Goal: Task Accomplishment & Management: Manage account settings

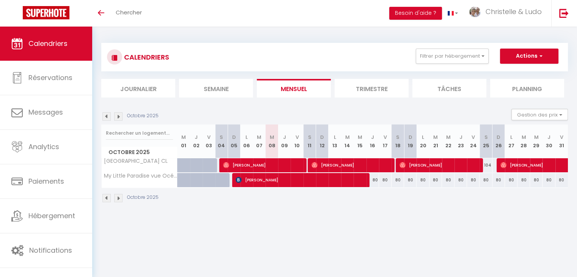
click at [118, 115] on img at bounding box center [118, 116] width 8 height 8
select select
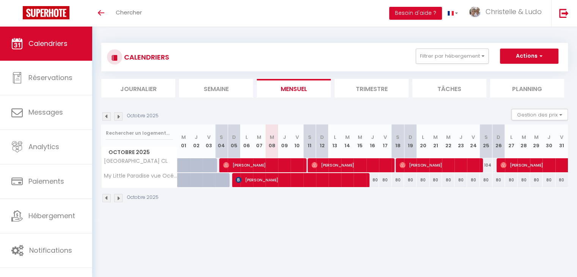
select select
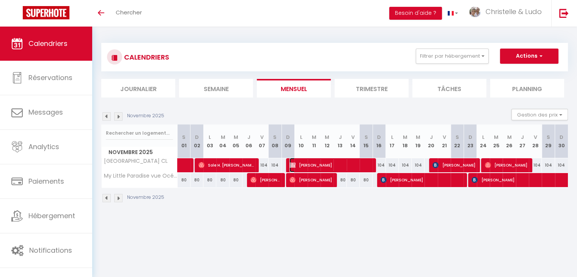
click at [326, 165] on span "[PERSON_NAME]" at bounding box center [331, 165] width 82 height 14
select select "KO"
select select "0"
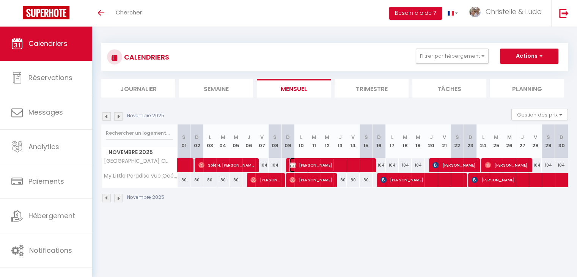
select select "1"
select select
select select "37769"
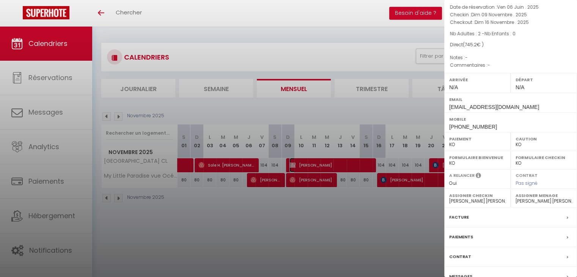
scroll to position [83, 0]
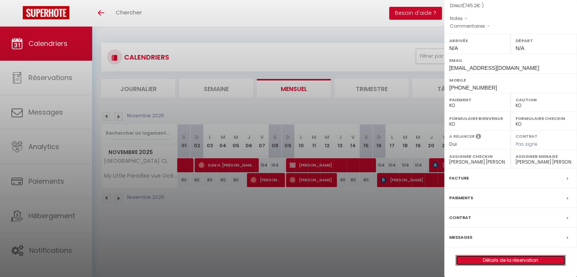
click at [506, 262] on link "Détails de la réservation" at bounding box center [510, 260] width 109 height 10
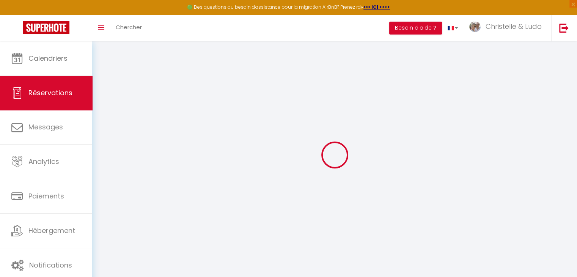
type input "[PERSON_NAME]"
type input "Golinveau"
type input "[EMAIL_ADDRESS][DOMAIN_NAME]"
type input "[PHONE_NUMBER]"
type input "5500"
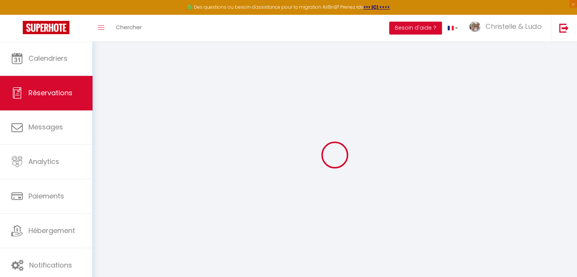
type input "[STREET_ADDRESS]"
type input "Dinant"
select select "BE"
select select "55959"
select select "2"
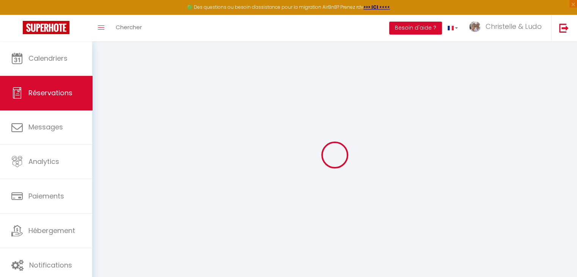
type input "Dim 09 Novembre 2025"
select select
type input "Dim 16 Novembre 2025"
select select
type input "2"
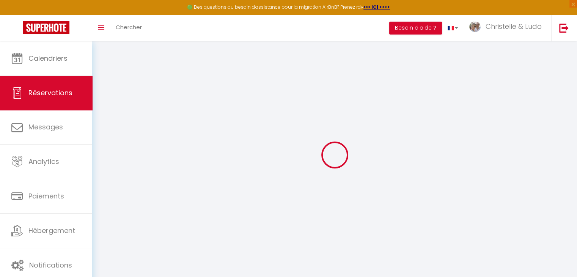
select select "10"
select select
type input "655.2"
checkbox input "false"
type input "745.2"
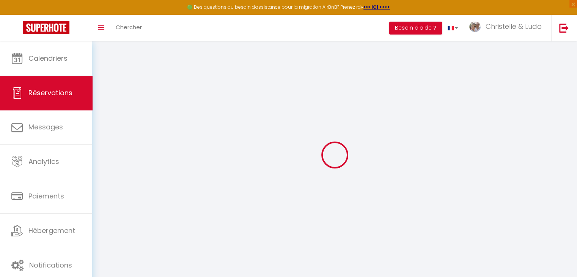
type input "80"
type input "0"
select select
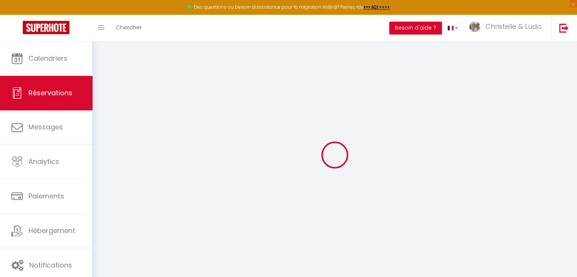
select select "14"
checkbox input "false"
select select
checkbox input "false"
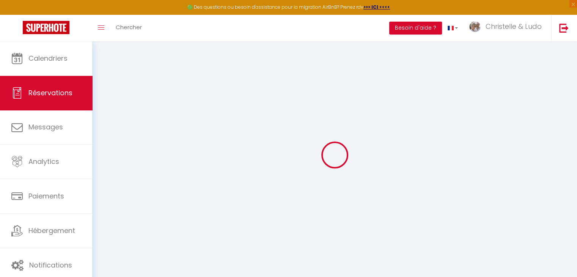
select select
checkbox input "false"
select select
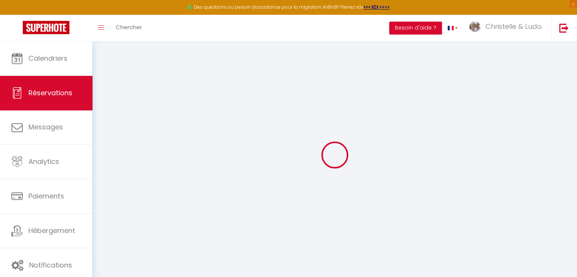
checkbox input "false"
type input "90"
select select
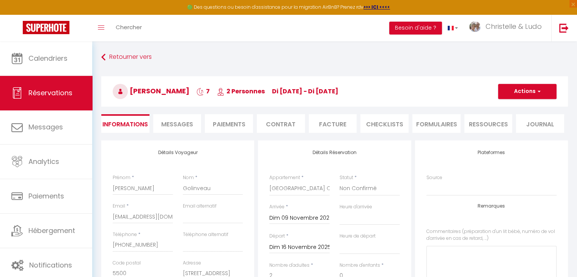
checkbox input "false"
select select
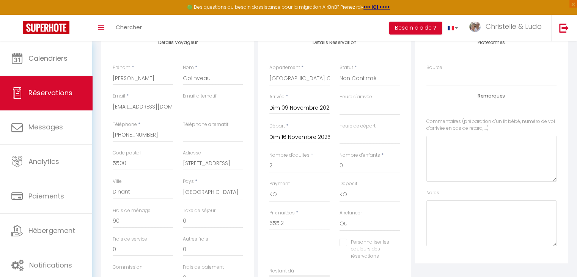
scroll to position [114, 0]
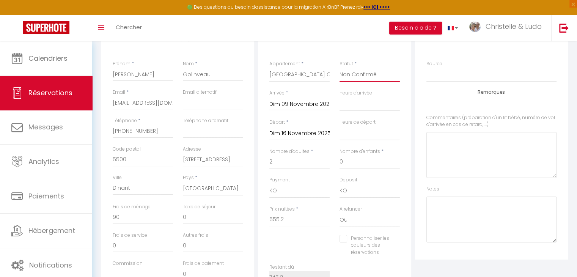
click at [378, 74] on select "Confirmé Non Confirmé [PERSON_NAME] par le voyageur No Show Request" at bounding box center [370, 75] width 60 height 14
select select "1"
click at [340, 68] on select "Confirmé Non Confirmé [PERSON_NAME] par le voyageur No Show Request" at bounding box center [370, 75] width 60 height 14
select select
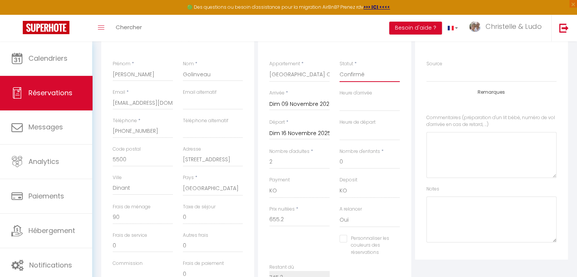
checkbox input "false"
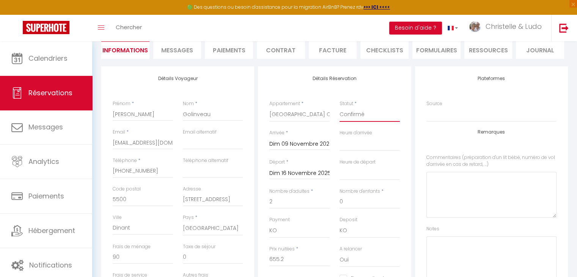
scroll to position [38, 0]
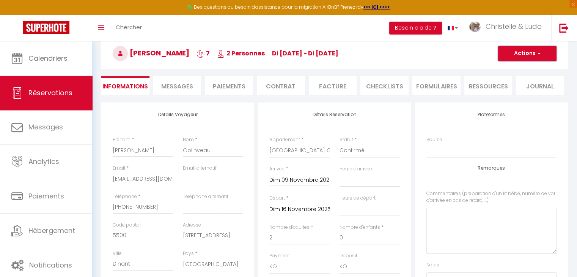
click at [525, 55] on button "Actions" at bounding box center [527, 53] width 58 height 15
click at [521, 69] on link "Enregistrer" at bounding box center [520, 70] width 60 height 10
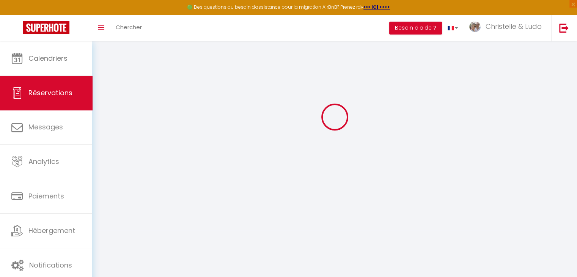
select select "not_cancelled"
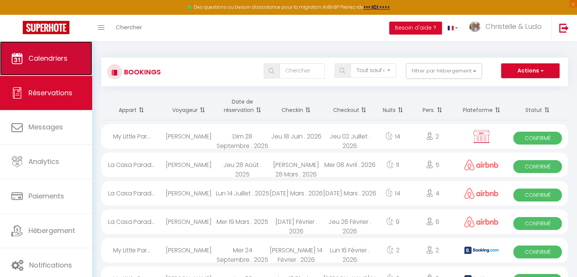
click at [37, 66] on link "Calendriers" at bounding box center [46, 58] width 92 height 34
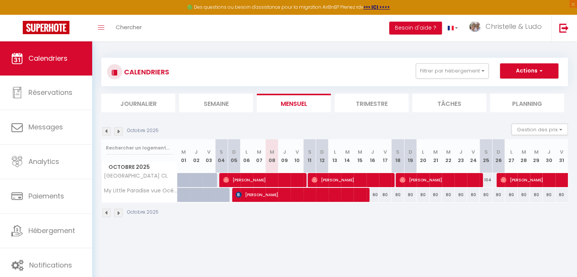
click at [120, 131] on img at bounding box center [118, 131] width 8 height 8
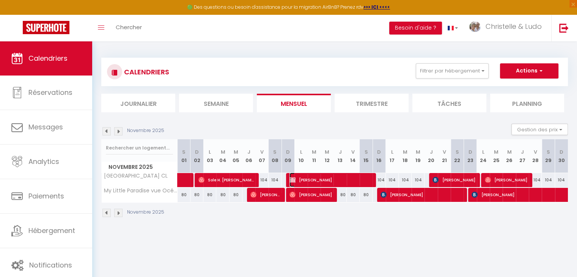
click at [314, 181] on span "[PERSON_NAME]" at bounding box center [331, 180] width 82 height 14
select select "KO"
select select "0"
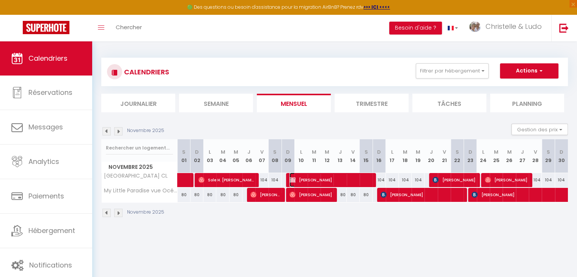
select select "1"
select select
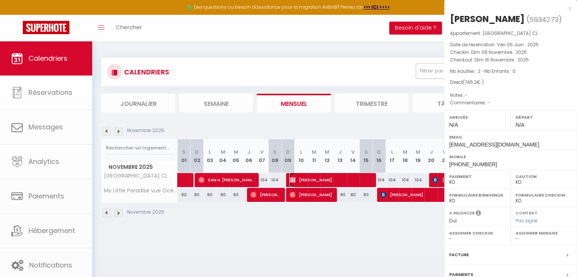
select select "37769"
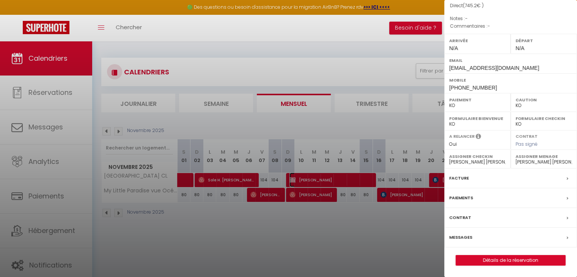
scroll to position [83, 0]
click at [506, 259] on link "Détails de la réservation" at bounding box center [510, 260] width 109 height 10
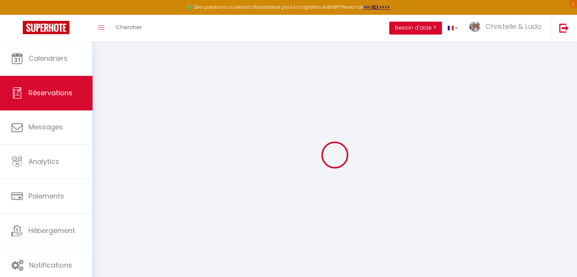
select select
checkbox input "false"
select select
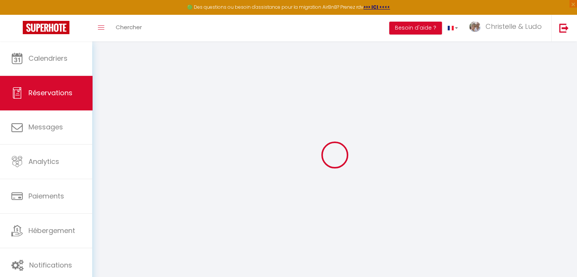
checkbox input "false"
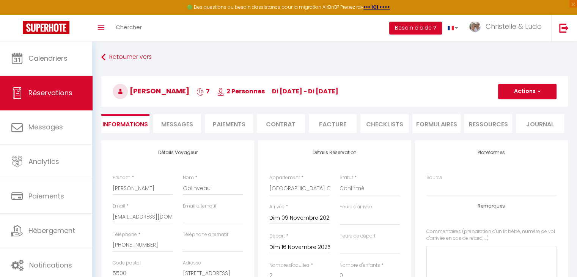
type input "90"
select select
checkbox input "false"
select select
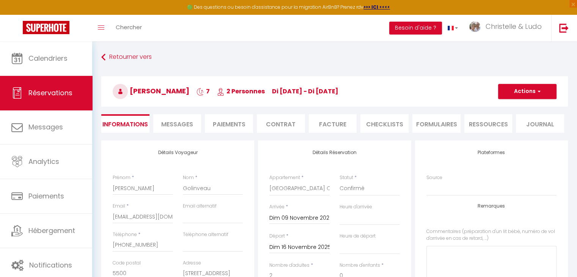
select select
